Goal: Transaction & Acquisition: Book appointment/travel/reservation

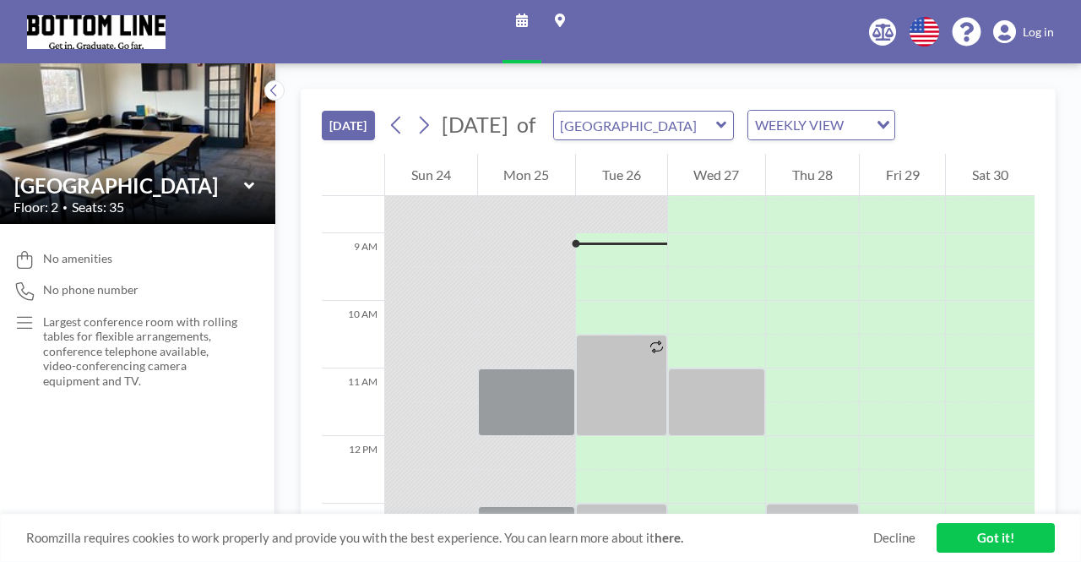
scroll to position [574, 0]
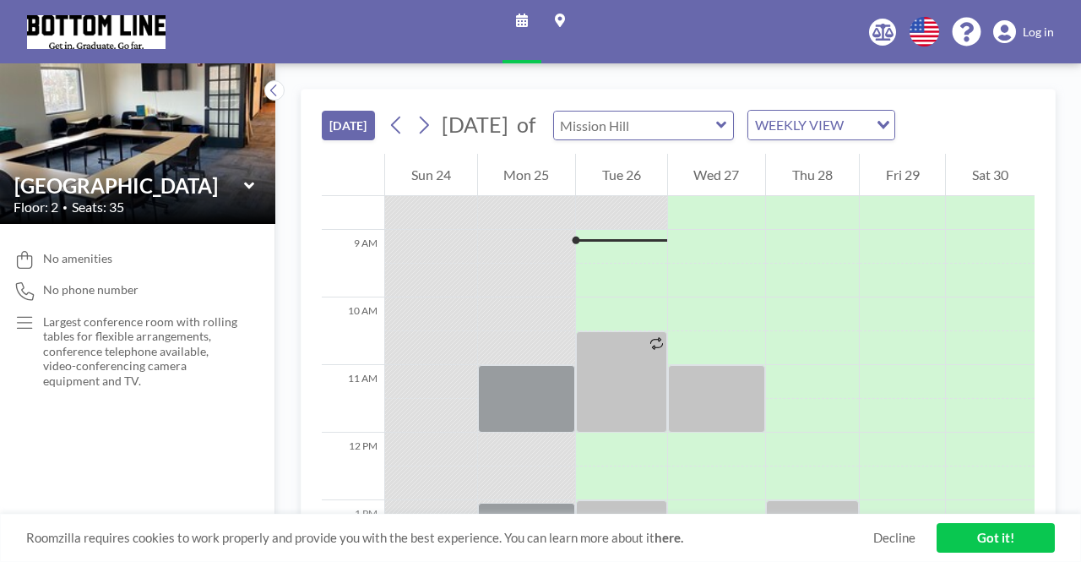
click at [653, 133] on input "text" at bounding box center [635, 125] width 162 height 28
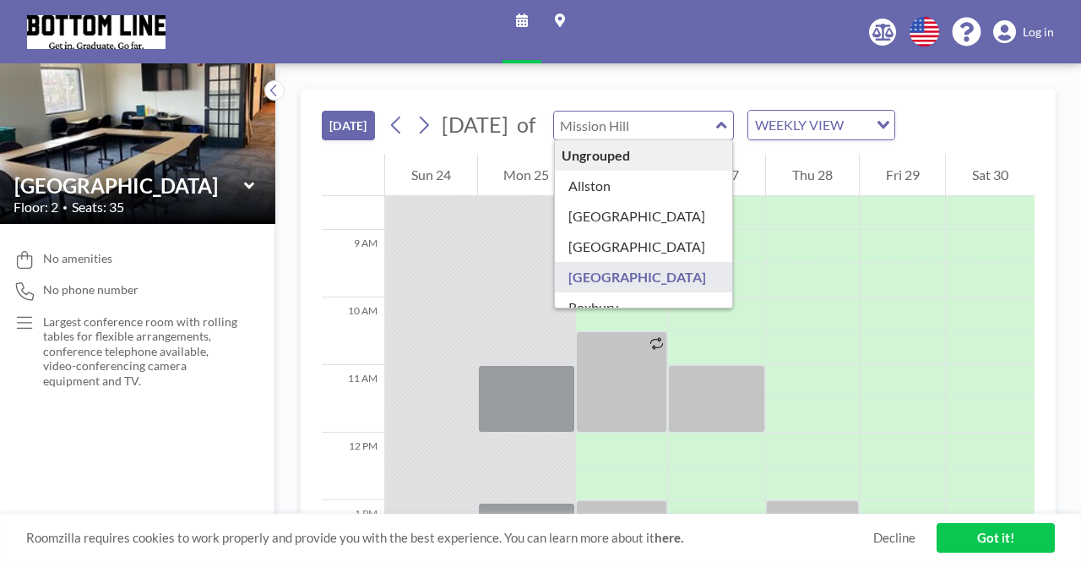
type input "[GEOGRAPHIC_DATA]"
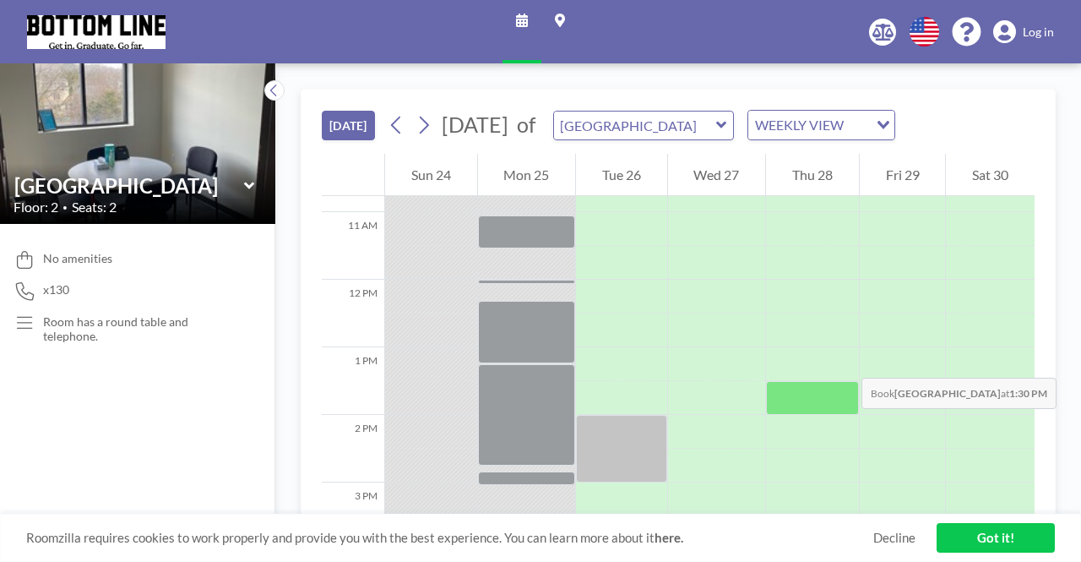
scroll to position [659, 0]
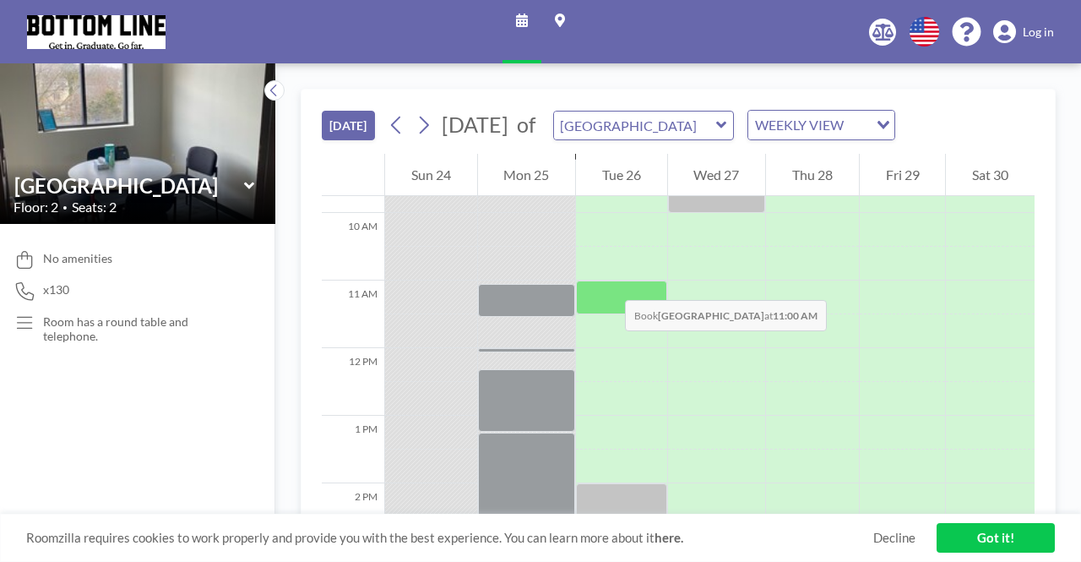
click at [608, 285] on div at bounding box center [621, 297] width 91 height 34
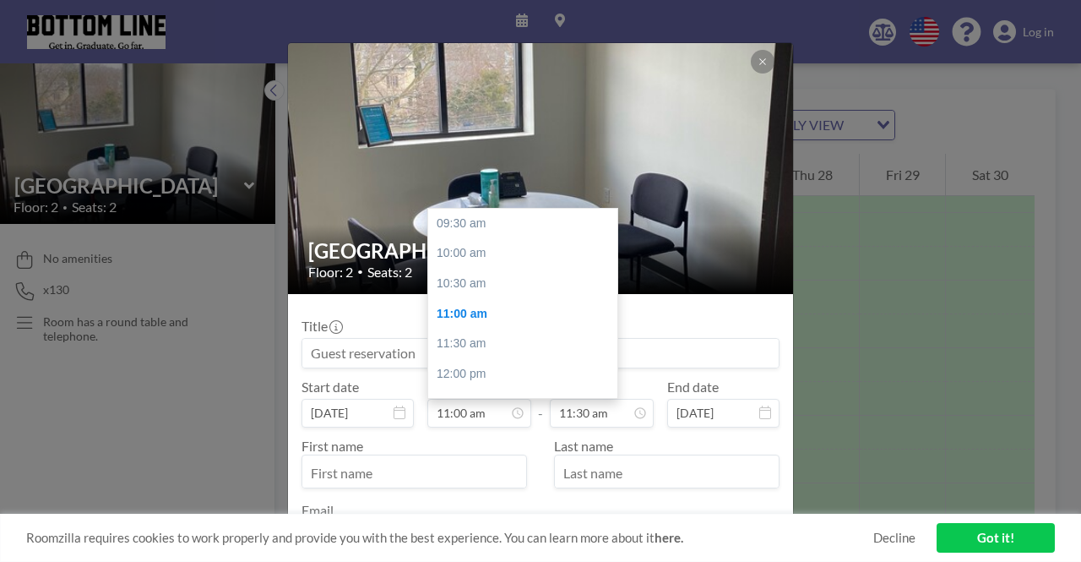
scroll to position [90, 0]
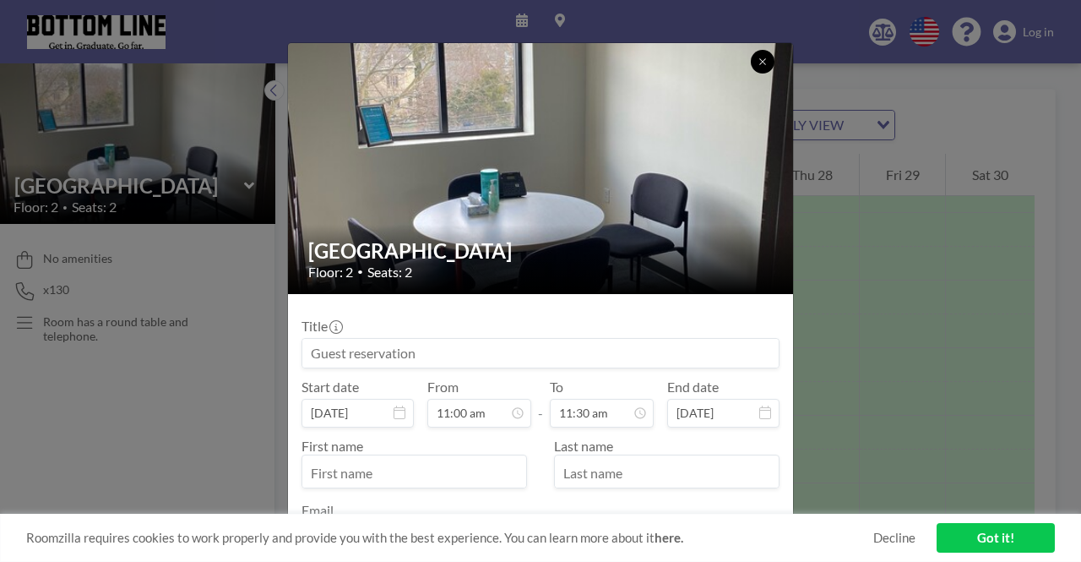
click at [767, 70] on button at bounding box center [763, 62] width 24 height 24
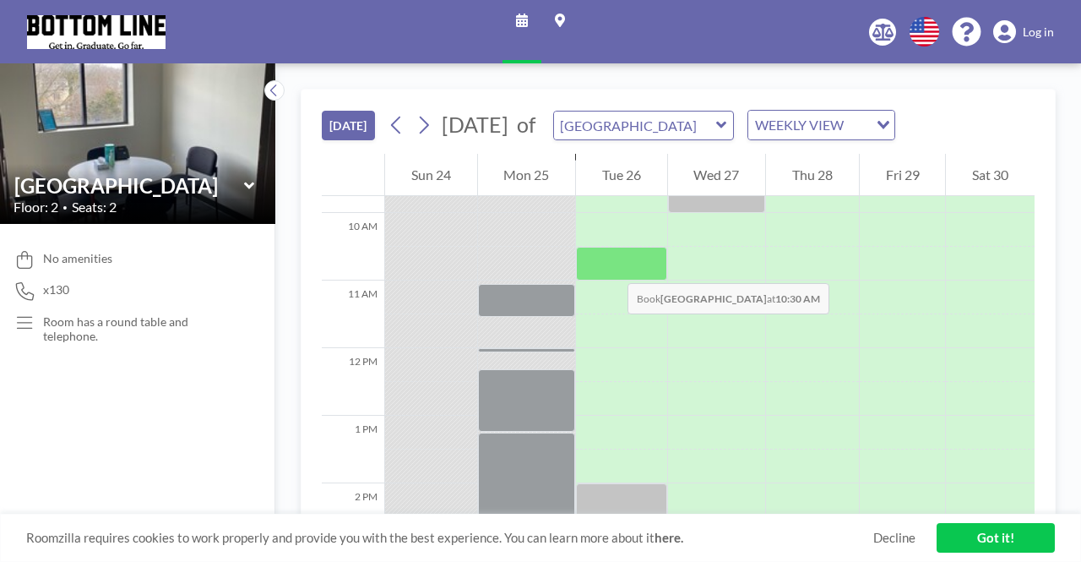
click at [611, 266] on div at bounding box center [621, 264] width 91 height 34
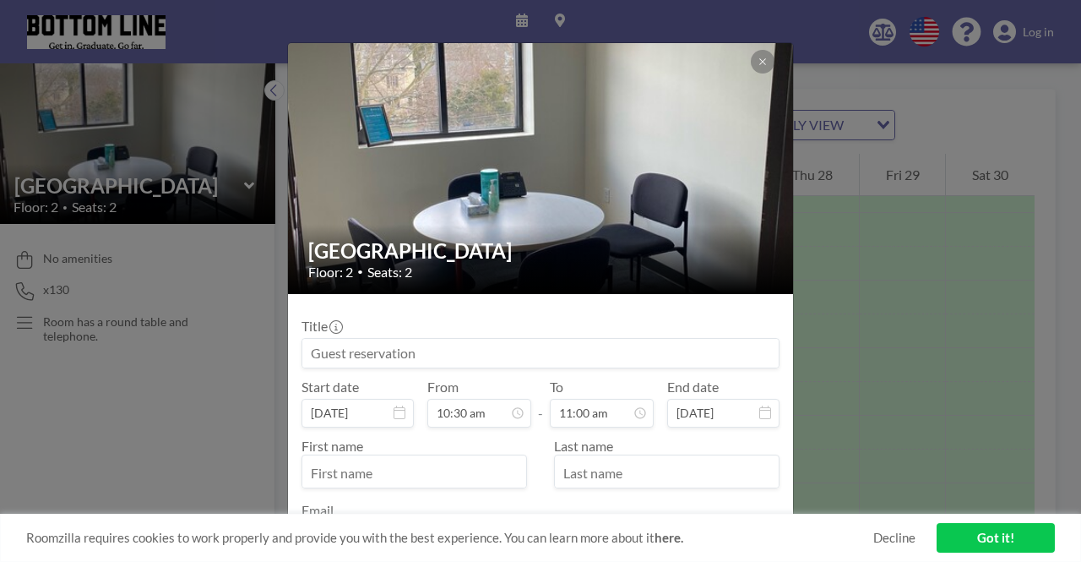
scroll to position [661, 0]
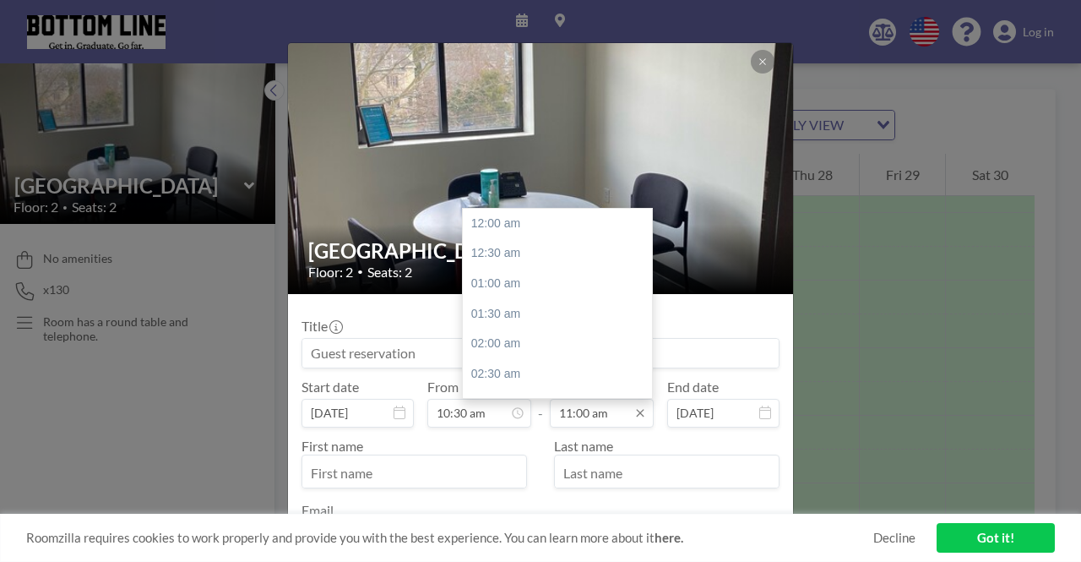
click at [588, 406] on input "11:00 am" at bounding box center [602, 413] width 104 height 29
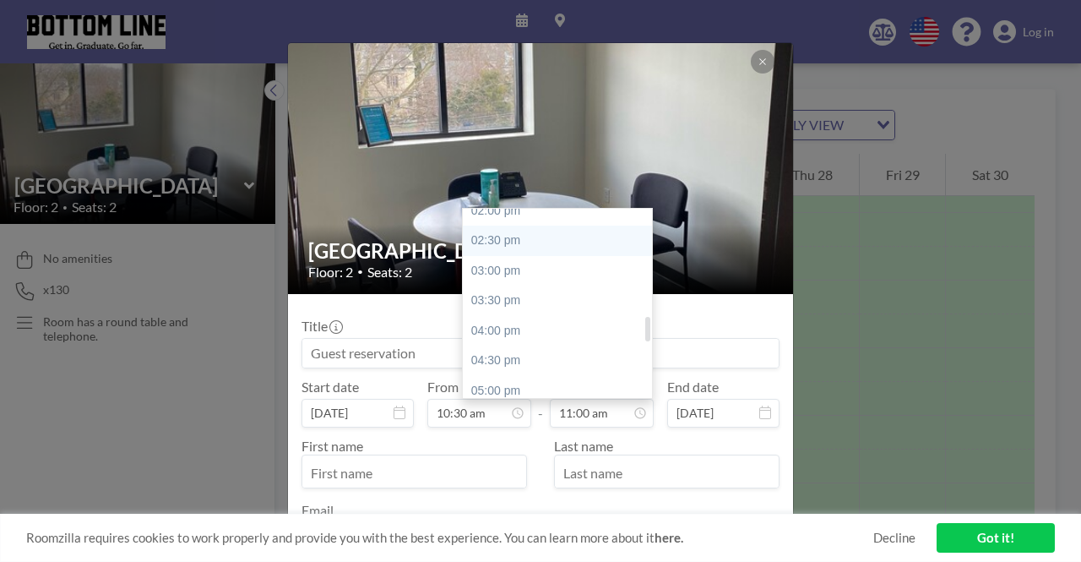
scroll to position [830, 0]
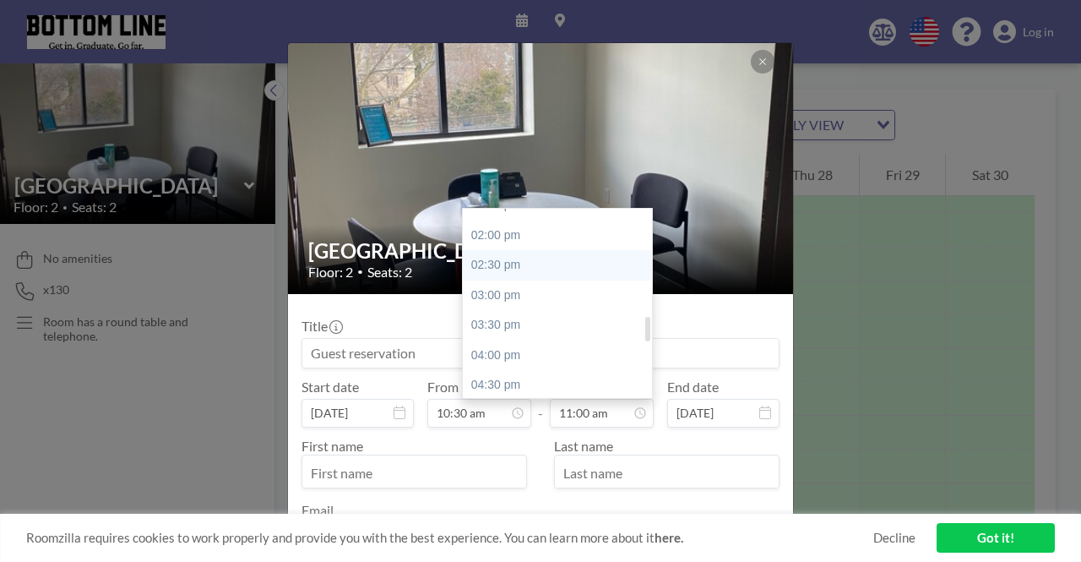
click at [505, 268] on div "02:30 pm" at bounding box center [562, 265] width 198 height 30
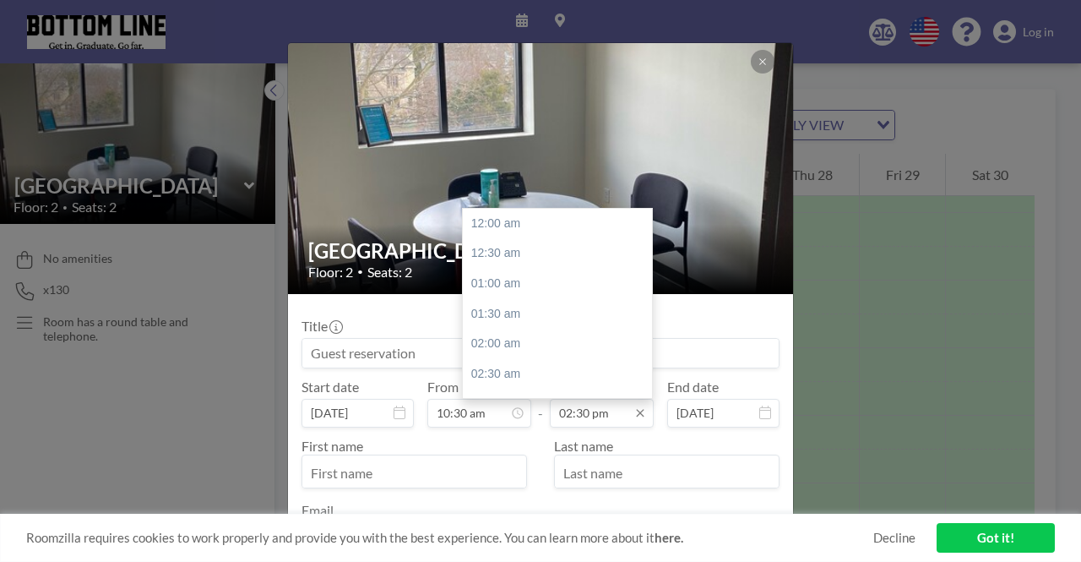
scroll to position [872, 0]
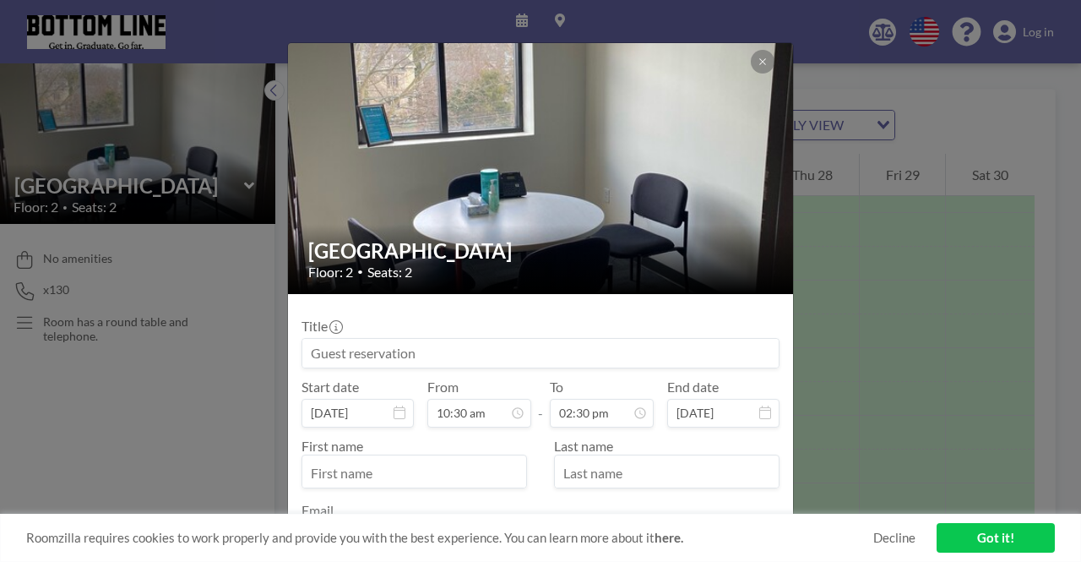
click at [549, 308] on div "Title Start date Aug 26, 2025 From 10:30 am - To 02:30 pm End date Aug 26, 2025…" at bounding box center [541, 433] width 478 height 252
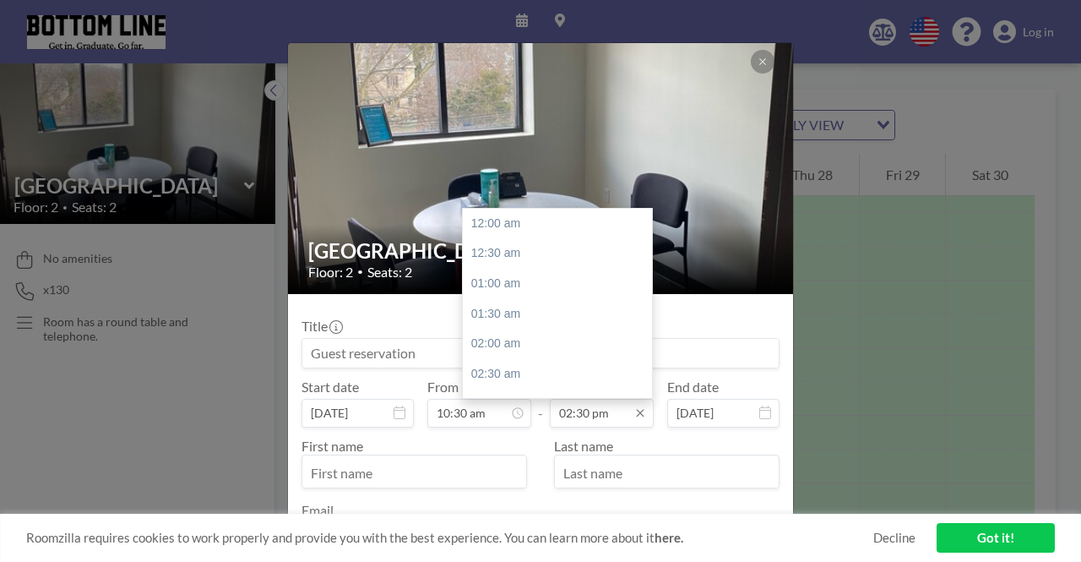
click at [600, 415] on input "02:30 pm" at bounding box center [602, 413] width 104 height 29
click at [557, 258] on div "03:00 pm" at bounding box center [562, 254] width 198 height 30
type input "03:00 pm"
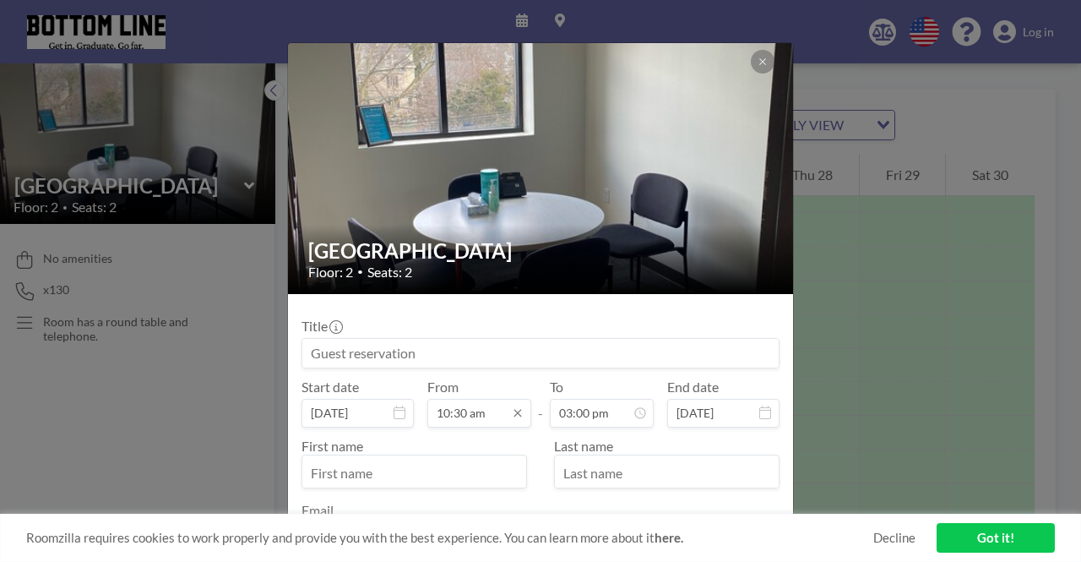
scroll to position [0, 0]
click at [469, 415] on input "10:30 am" at bounding box center [479, 413] width 104 height 29
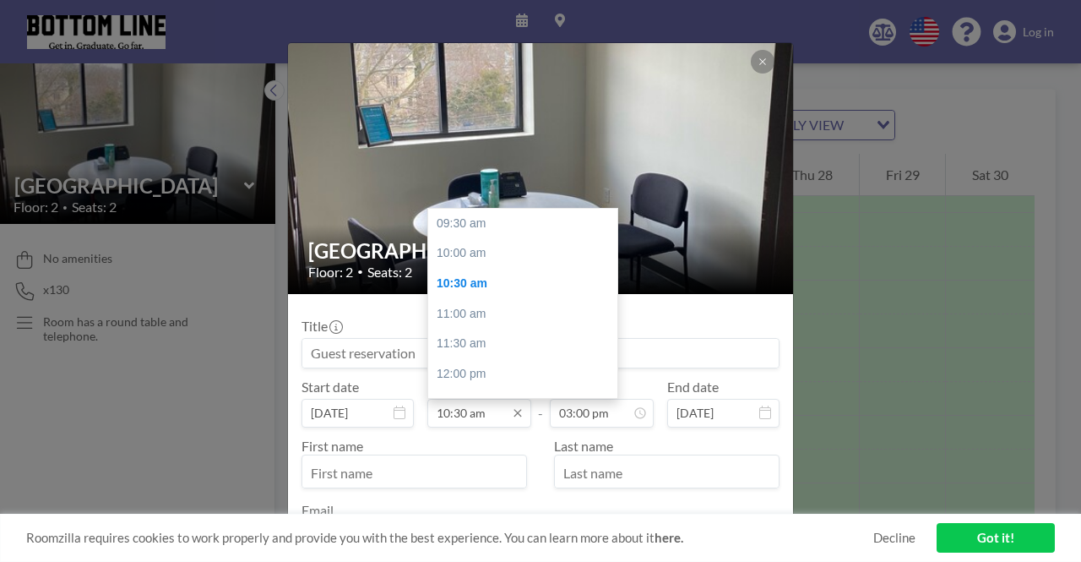
scroll to position [60, 0]
click at [461, 415] on input "10:30 am" at bounding box center [479, 413] width 104 height 29
click at [458, 413] on input "10:30 am" at bounding box center [479, 413] width 104 height 29
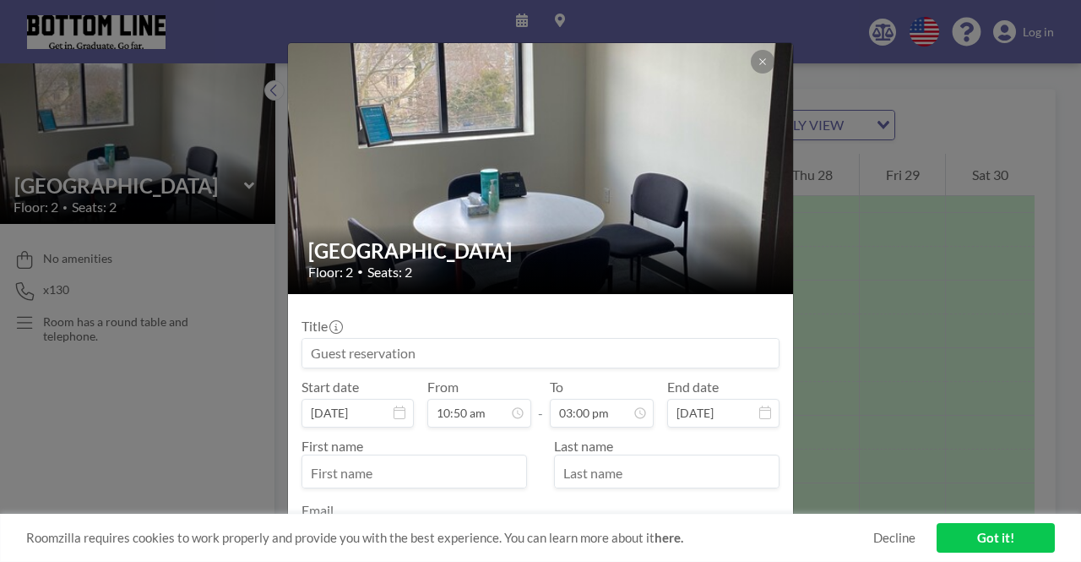
type input "10:50 am"
click at [495, 442] on div "First name" at bounding box center [421, 462] width 239 height 51
click at [470, 349] on input at bounding box center [540, 353] width 476 height 29
type input "M"
type input "S"
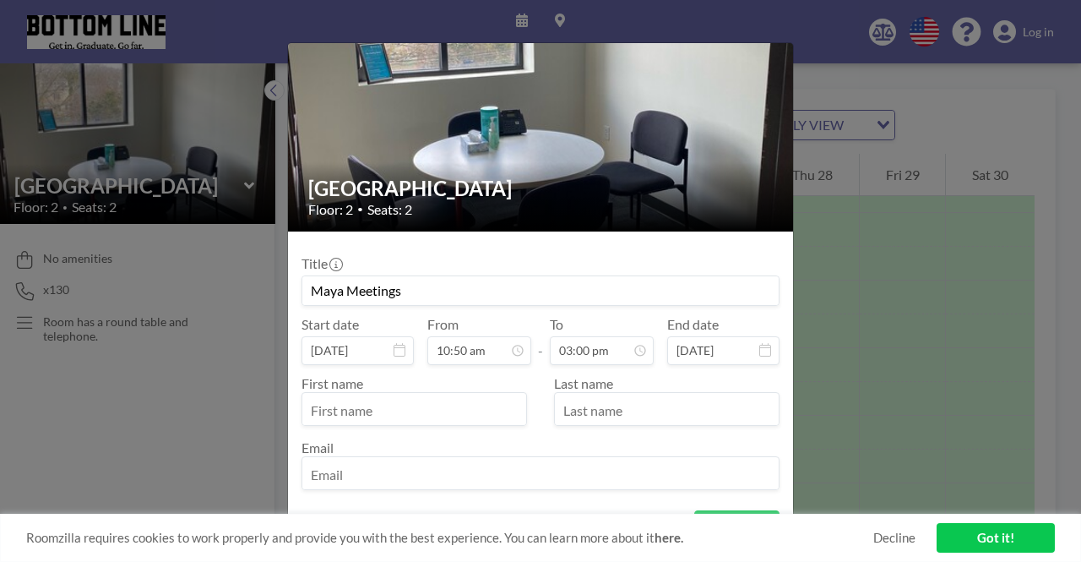
scroll to position [84, 0]
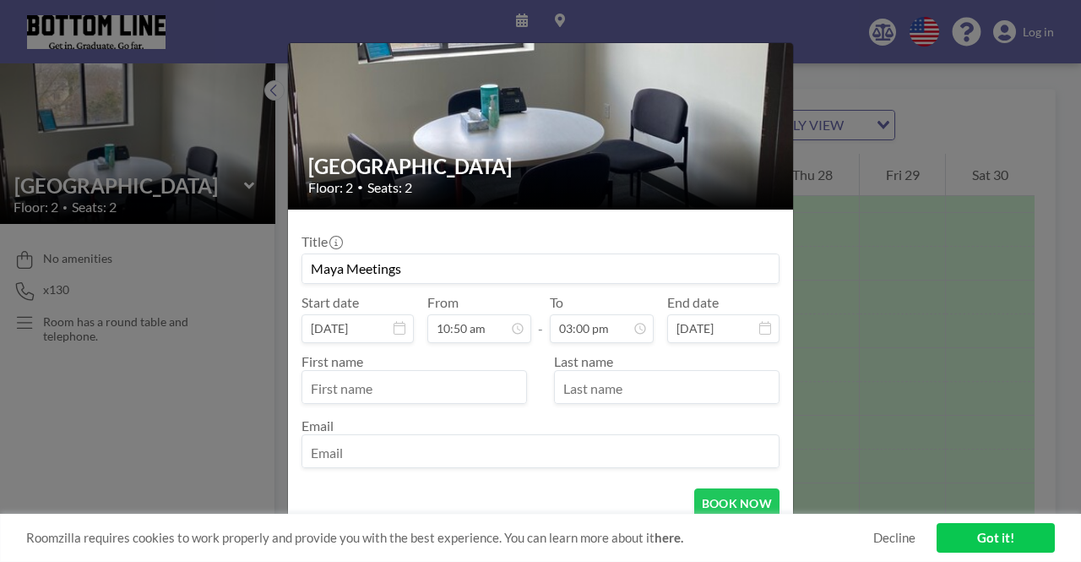
type input "Maya Meetings"
click at [407, 381] on input "text" at bounding box center [414, 388] width 224 height 29
type input "Maya"
click at [644, 391] on input "text" at bounding box center [667, 388] width 224 height 29
type input "[PERSON_NAME]"
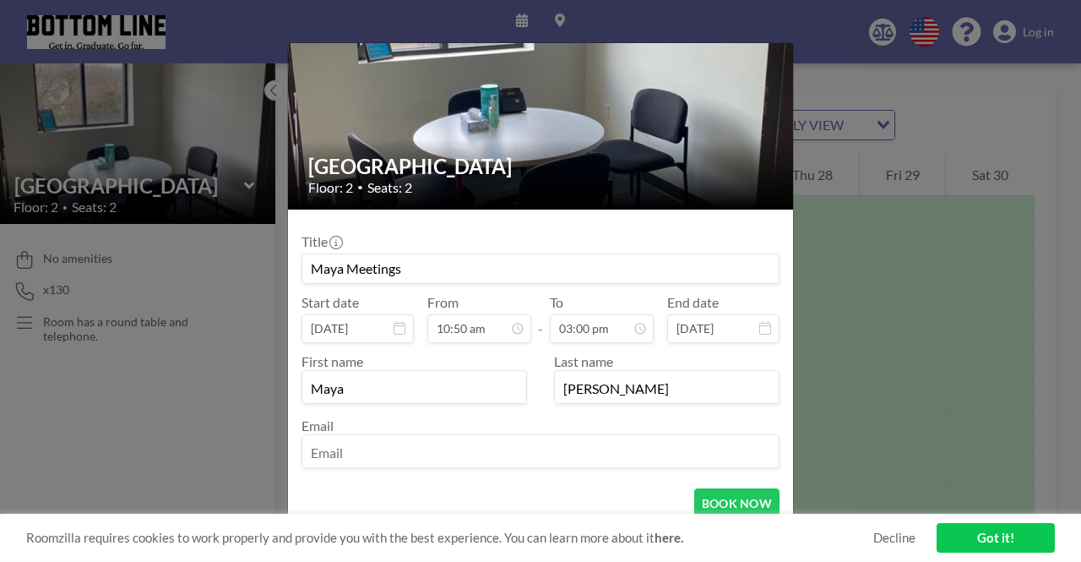
click at [587, 439] on input "email" at bounding box center [540, 452] width 476 height 29
type input "[EMAIL_ADDRESS][DOMAIN_NAME]"
click at [704, 506] on button "BOOK NOW" at bounding box center [736, 503] width 85 height 30
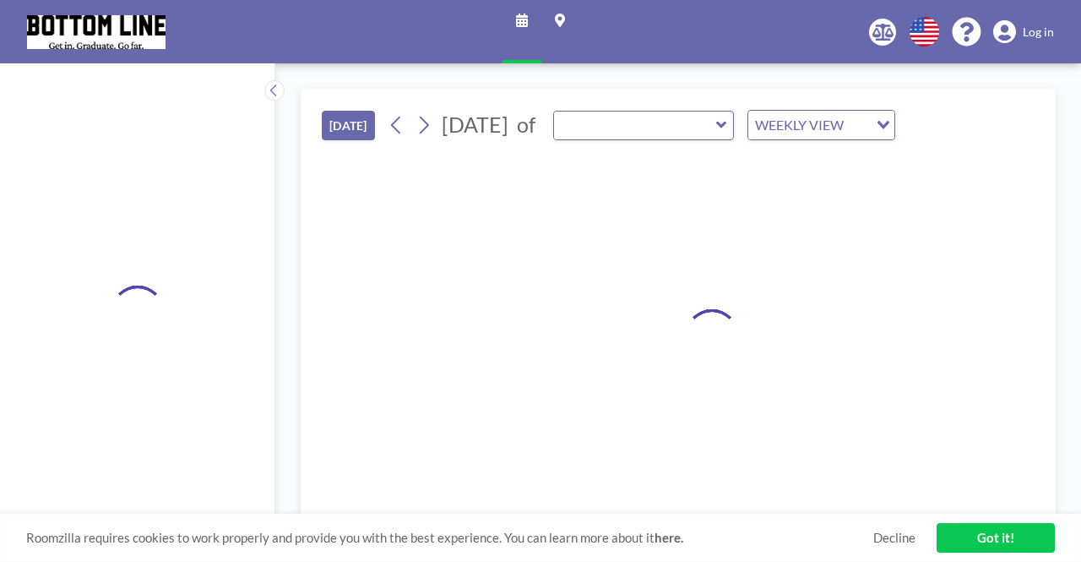
type input "[GEOGRAPHIC_DATA]"
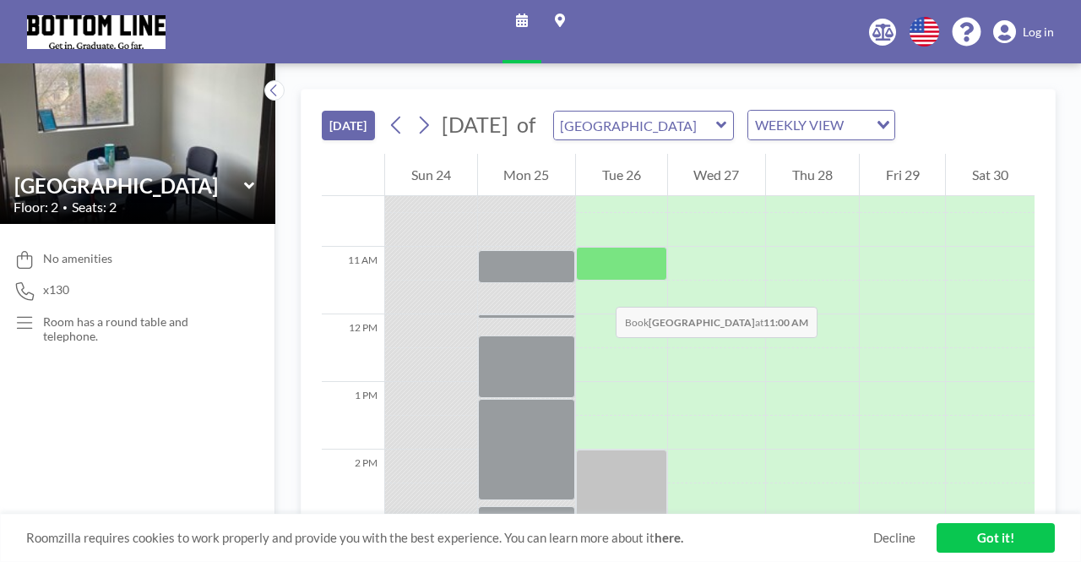
scroll to position [659, 0]
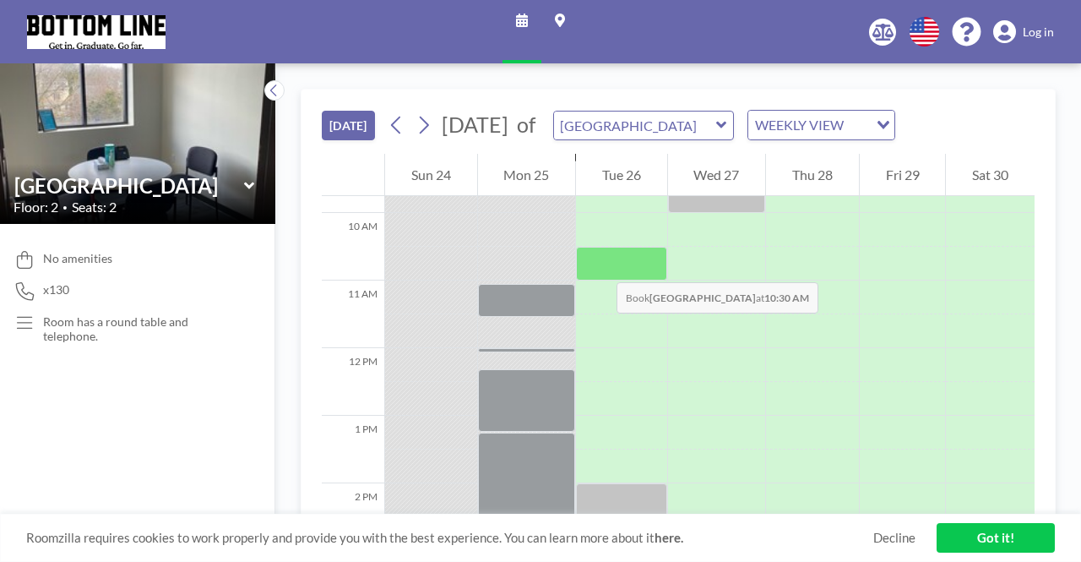
click at [600, 264] on div at bounding box center [621, 264] width 91 height 34
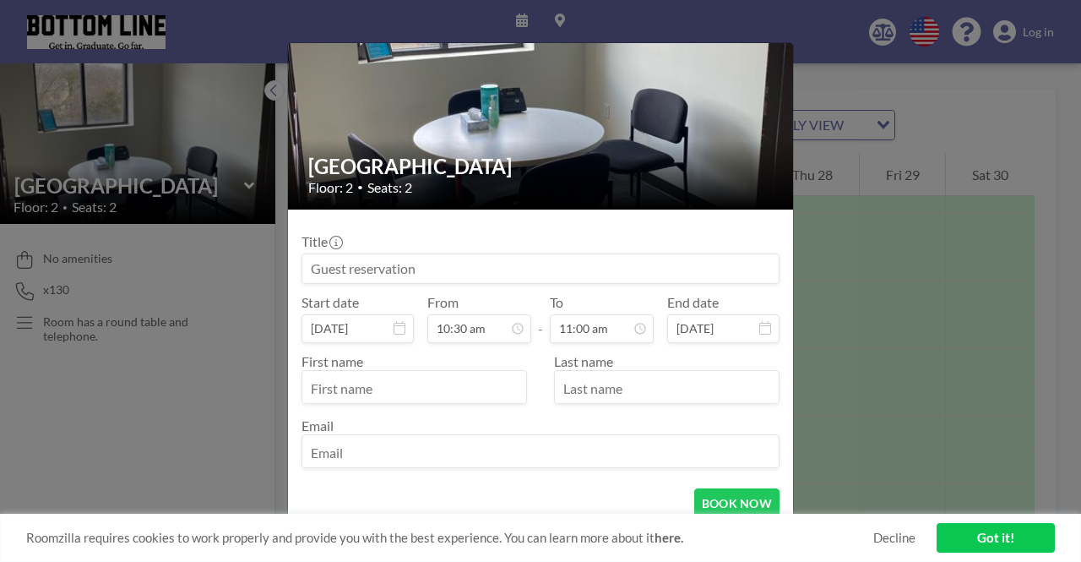
scroll to position [661, 0]
click at [600, 325] on input "11:00 am" at bounding box center [602, 328] width 104 height 29
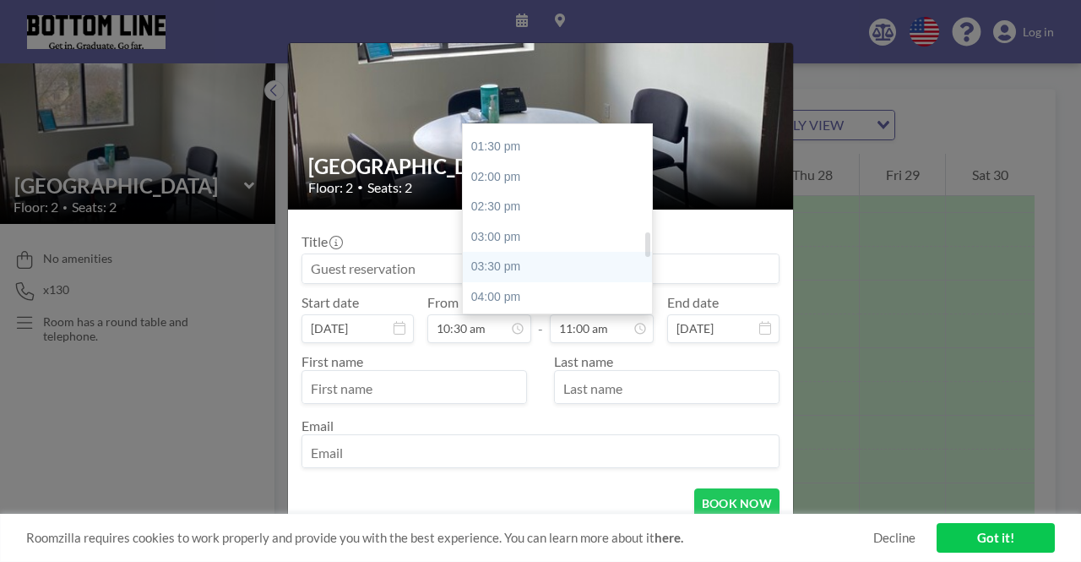
scroll to position [830, 0]
click at [529, 156] on div "02:00 pm" at bounding box center [562, 151] width 198 height 30
type input "02:00 pm"
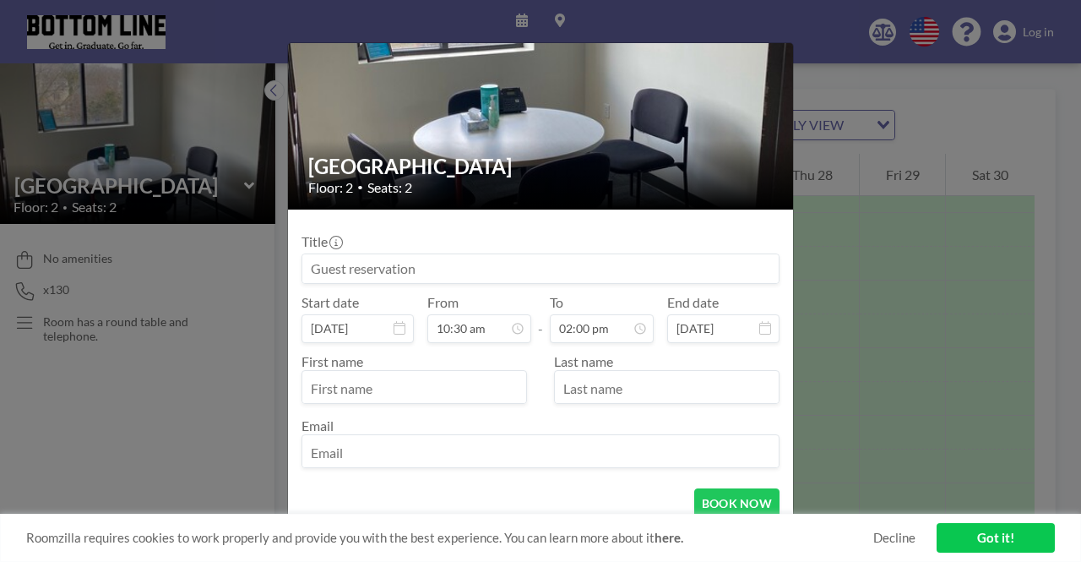
click at [449, 378] on input "text" at bounding box center [414, 388] width 224 height 29
type input "Maya"
click at [454, 254] on input at bounding box center [540, 268] width 476 height 29
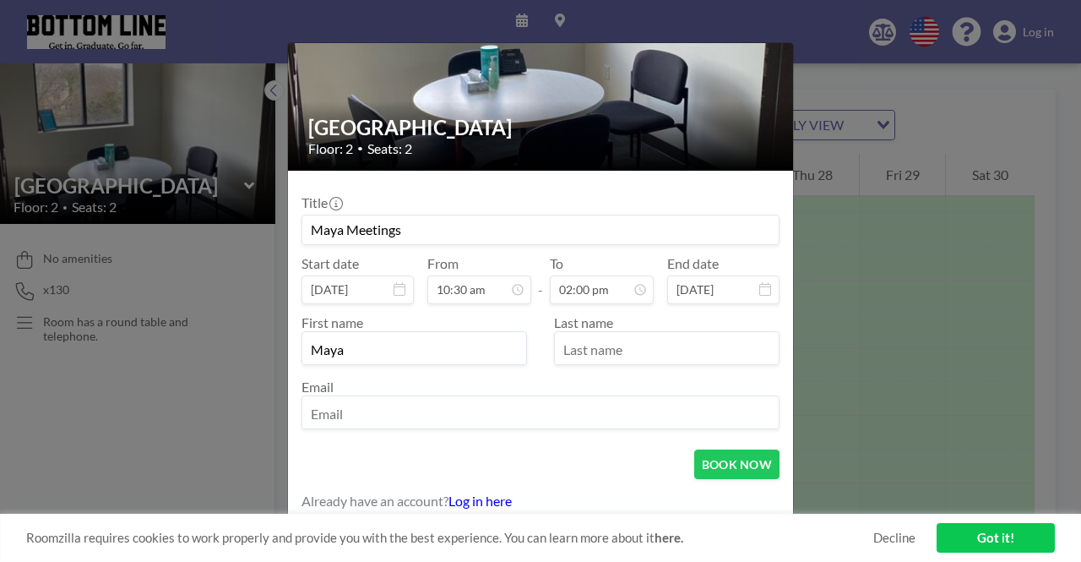
type input "Maya Meetings"
click at [453, 340] on input "Maya" at bounding box center [414, 349] width 224 height 29
click at [584, 337] on input "text" at bounding box center [667, 349] width 224 height 29
type input "[PERSON_NAME]"
click at [598, 406] on input "email" at bounding box center [540, 413] width 476 height 29
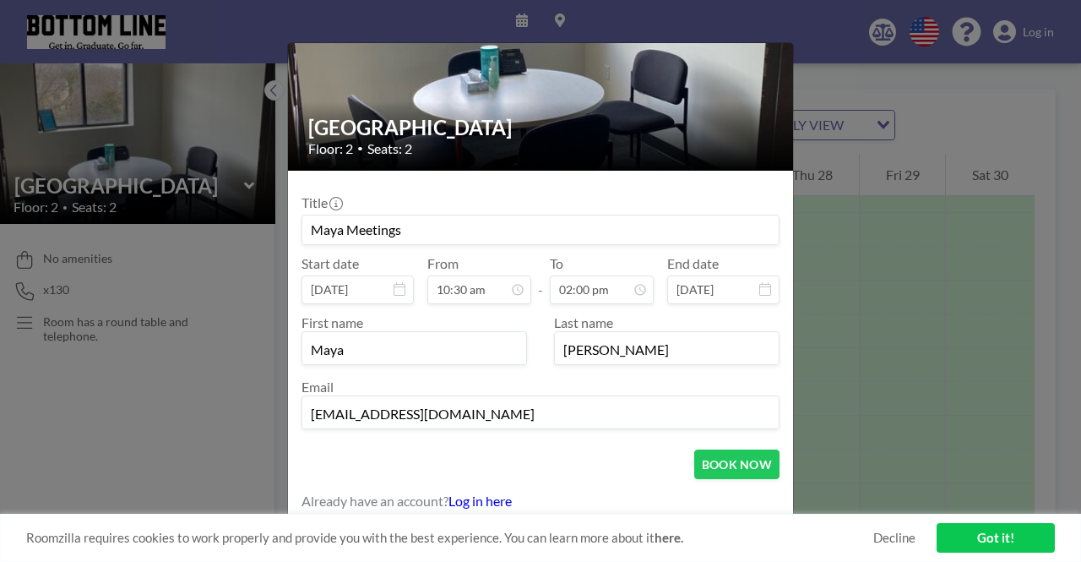
type input "[EMAIL_ADDRESS][DOMAIN_NAME]"
click at [573, 443] on form "Title Maya Meetings Start date [DATE] From 10:30 am - To 02:00 pm End date [DAT…" at bounding box center [540, 347] width 505 height 352
click at [721, 455] on button "BOOK NOW" at bounding box center [736, 464] width 85 height 30
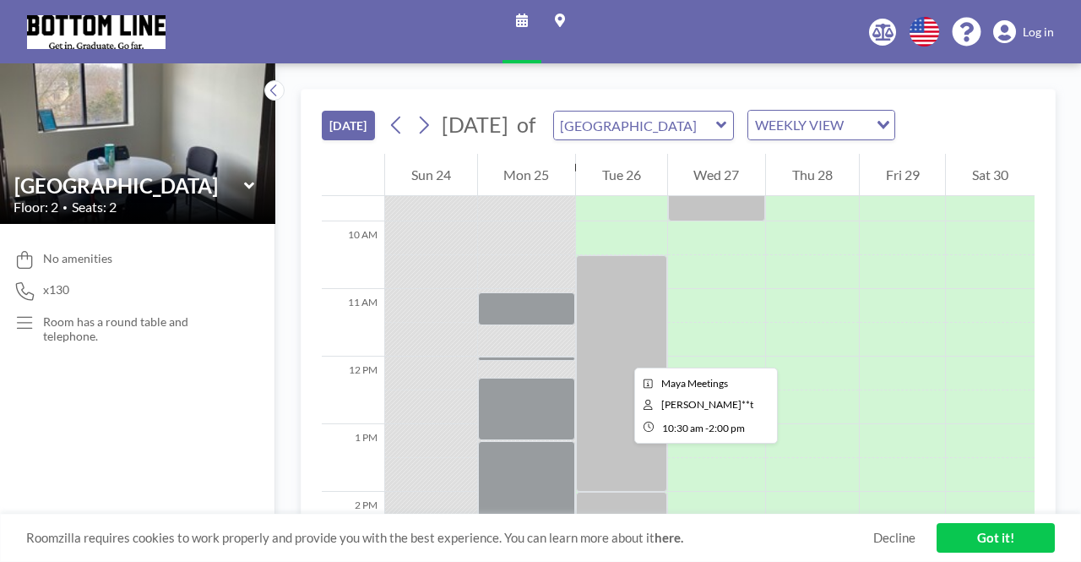
scroll to position [743, 0]
